Goal: Task Accomplishment & Management: Manage account settings

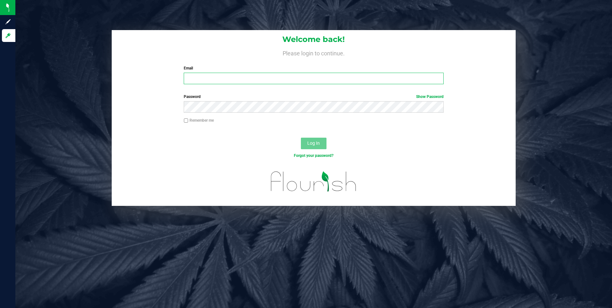
type input "[EMAIL_ADDRESS][DOMAIN_NAME]"
drag, startPoint x: 368, startPoint y: 157, endPoint x: 356, endPoint y: 154, distance: 12.6
click at [368, 157] on div "Forgot your password?" at bounding box center [314, 156] width 270 height 6
click at [316, 141] on span "Log In" at bounding box center [313, 143] width 12 height 5
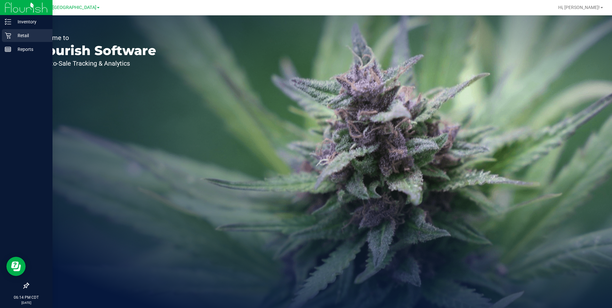
click at [27, 37] on p "Retail" at bounding box center [30, 36] width 38 height 8
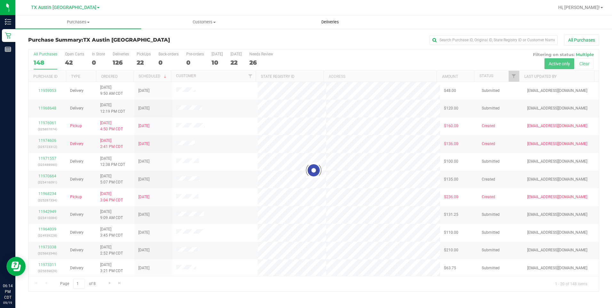
click at [328, 21] on span "Deliveries" at bounding box center [330, 22] width 35 height 6
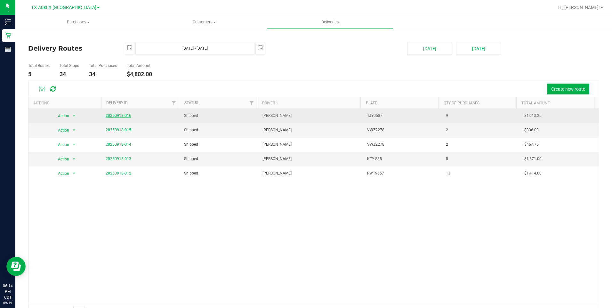
click at [115, 116] on link "20250918-016" at bounding box center [119, 115] width 26 height 4
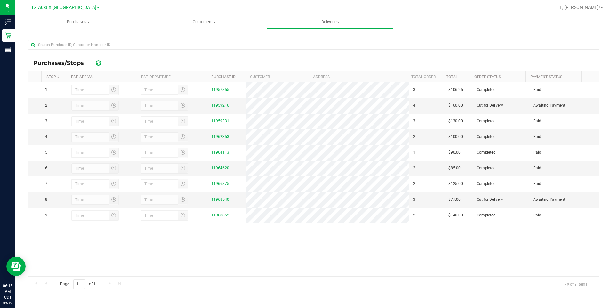
scroll to position [88, 0]
click at [220, 107] on link "11959216" at bounding box center [220, 104] width 18 height 4
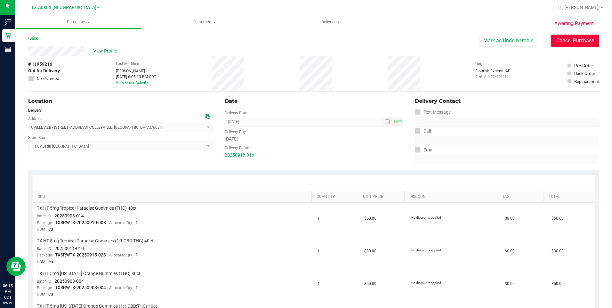
click at [565, 42] on button "Cancel Purchase" at bounding box center [576, 41] width 48 height 12
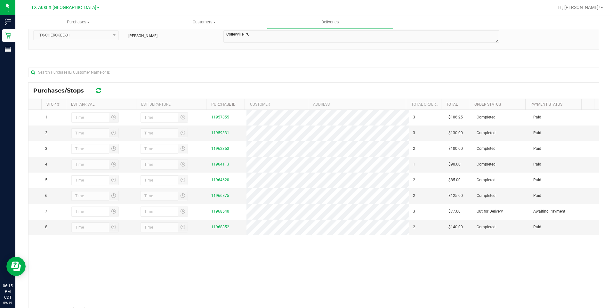
scroll to position [64, 0]
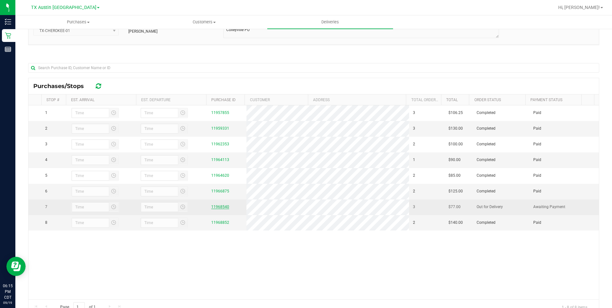
click at [220, 209] on link "11968540" at bounding box center [220, 207] width 18 height 4
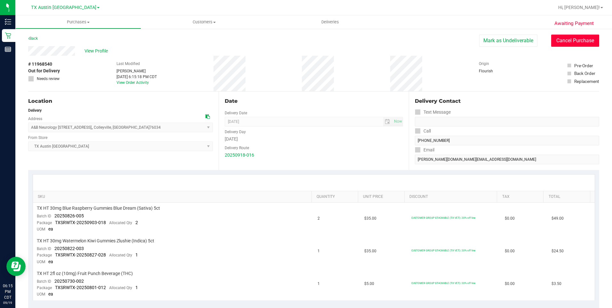
click at [578, 42] on button "Cancel Purchase" at bounding box center [576, 41] width 48 height 12
click at [133, 121] on div "A&B Neurology 6213 Colleyville Blvd, Suite 100, , Colleyville , TX 76034 Select…" at bounding box center [120, 122] width 185 height 19
click at [126, 118] on div "A&B Neurology 6213 Colleyville Blvd, Suite 100, , Colleyville , TX 76034 Select…" at bounding box center [120, 122] width 185 height 19
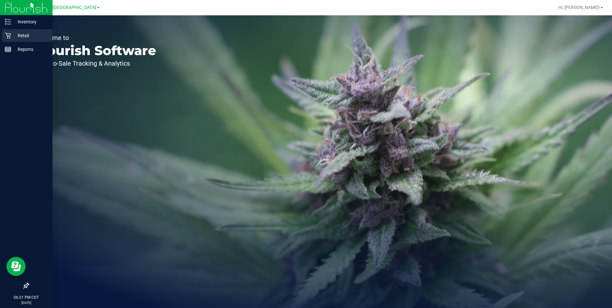
click at [26, 35] on p "Retail" at bounding box center [30, 36] width 38 height 8
